Goal: Find specific page/section: Find specific page/section

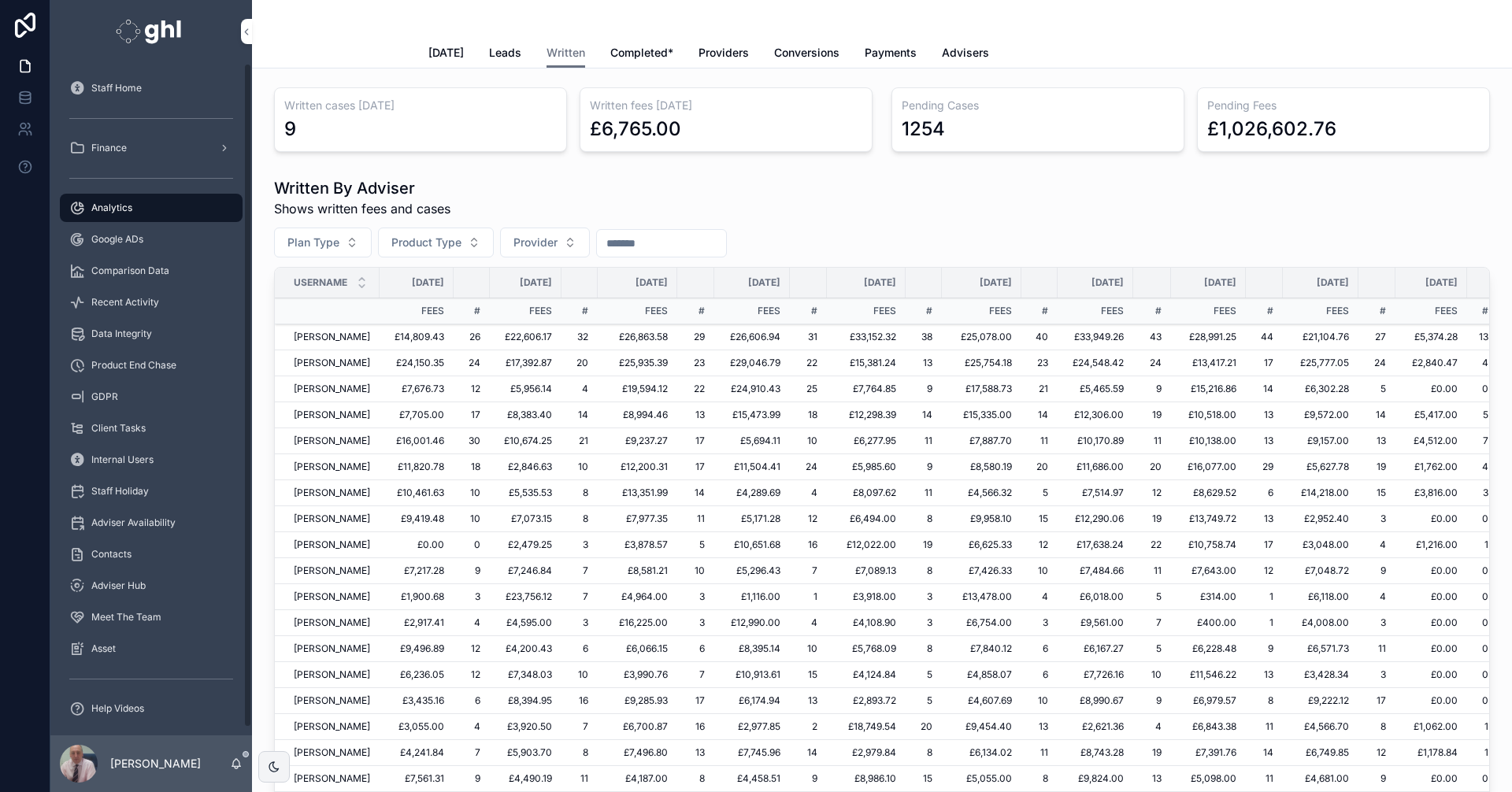
click at [115, 302] on span "Recent Activity" at bounding box center [125, 302] width 68 height 12
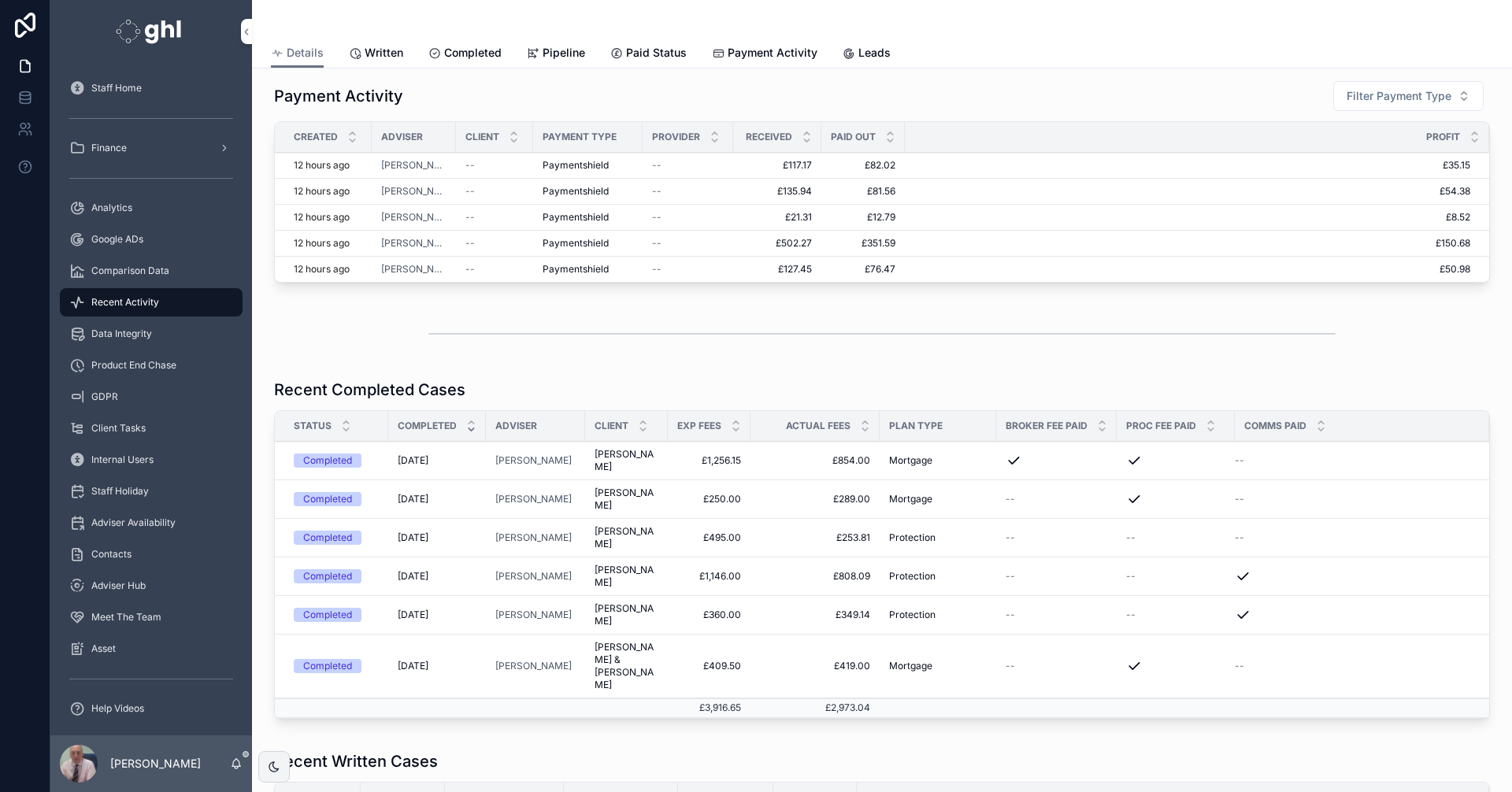
scroll to position [5, 0]
click at [107, 199] on div "Analytics" at bounding box center [152, 208] width 164 height 25
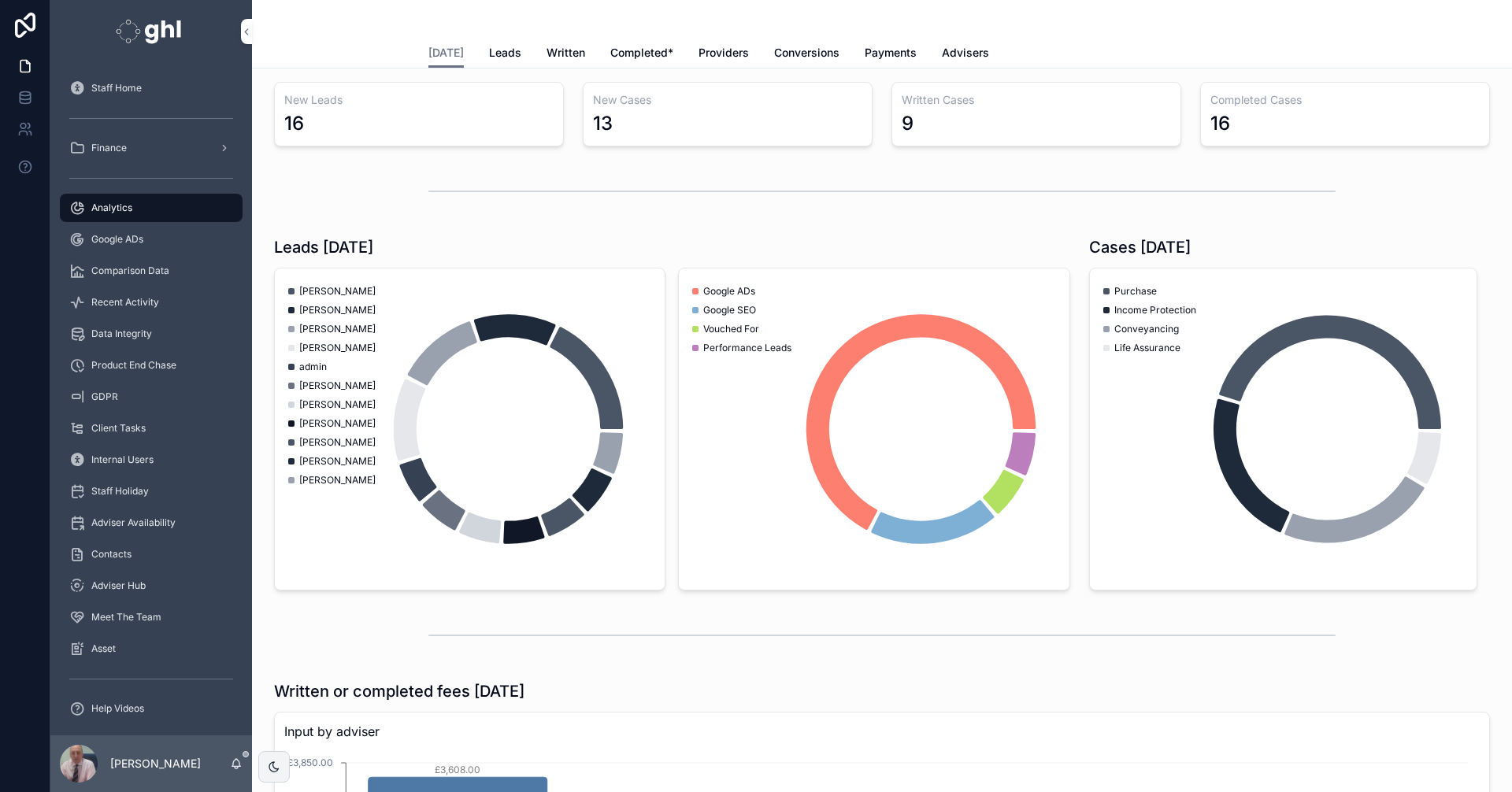
click at [565, 51] on span "Written" at bounding box center [566, 53] width 38 height 16
